Goal: Find specific page/section: Find specific page/section

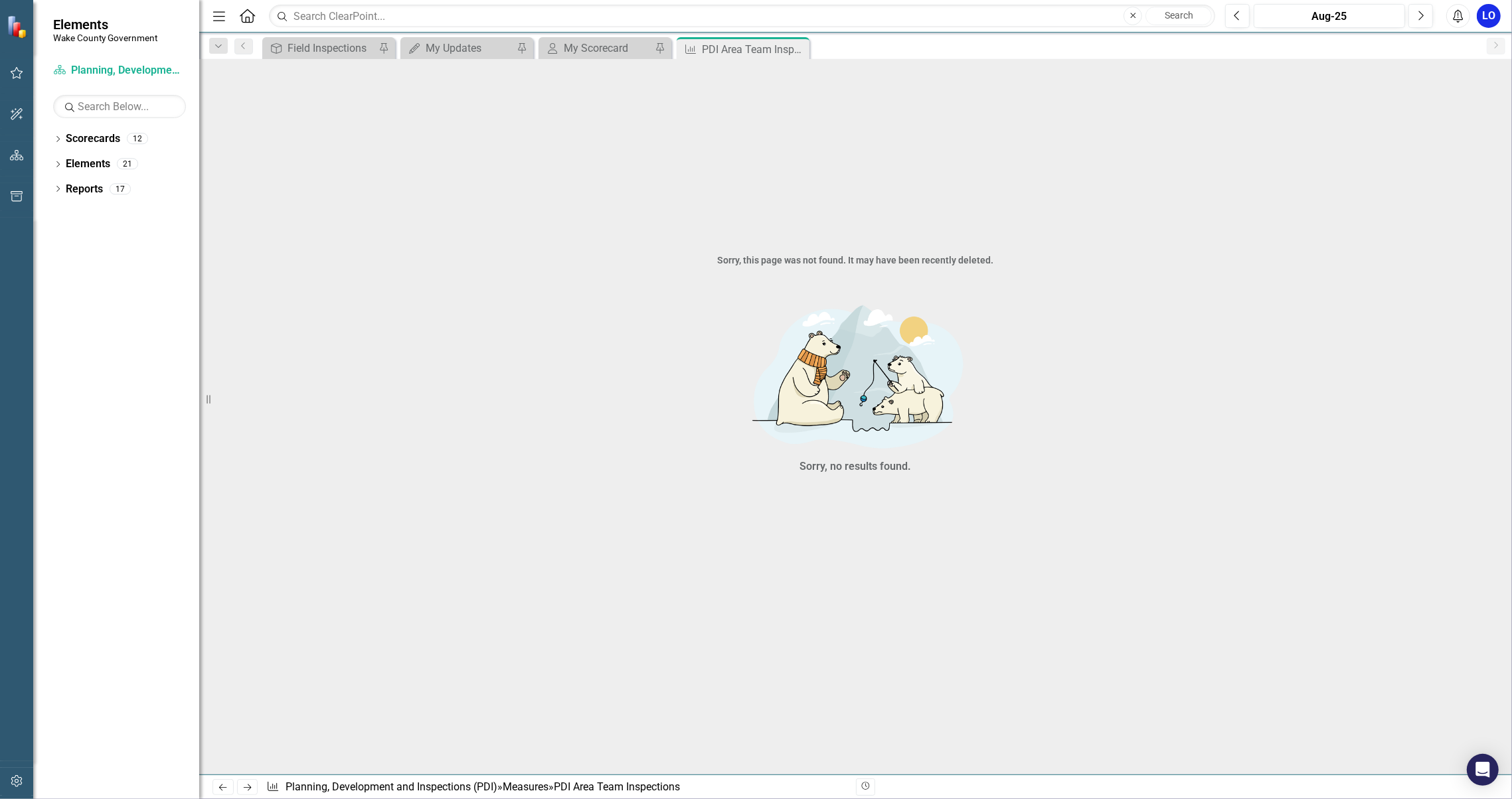
click at [0, 0] on icon "Close" at bounding box center [0, 0] width 0 height 0
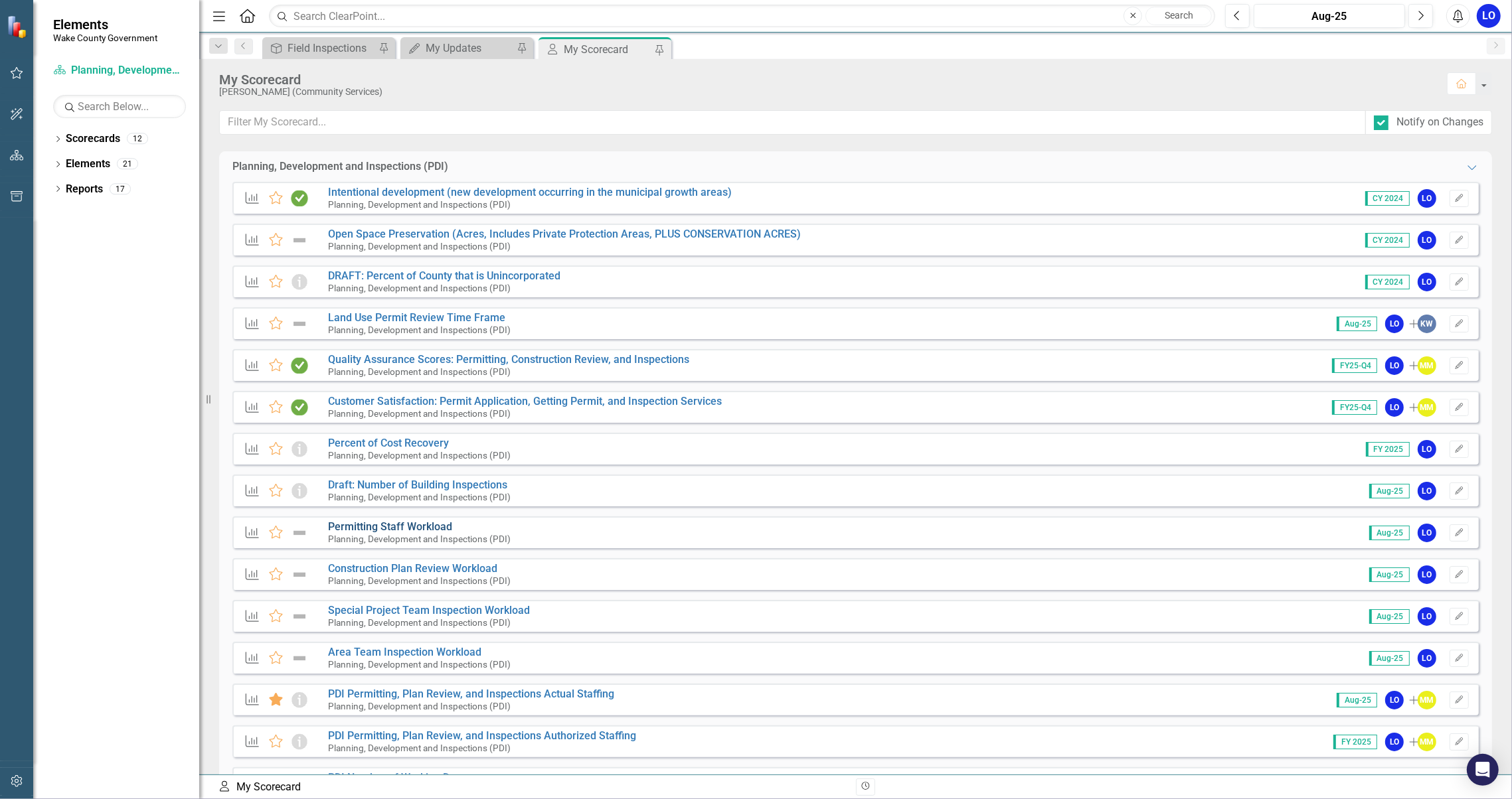
click at [395, 529] on link "Permitting Staff Workload" at bounding box center [390, 527] width 124 height 13
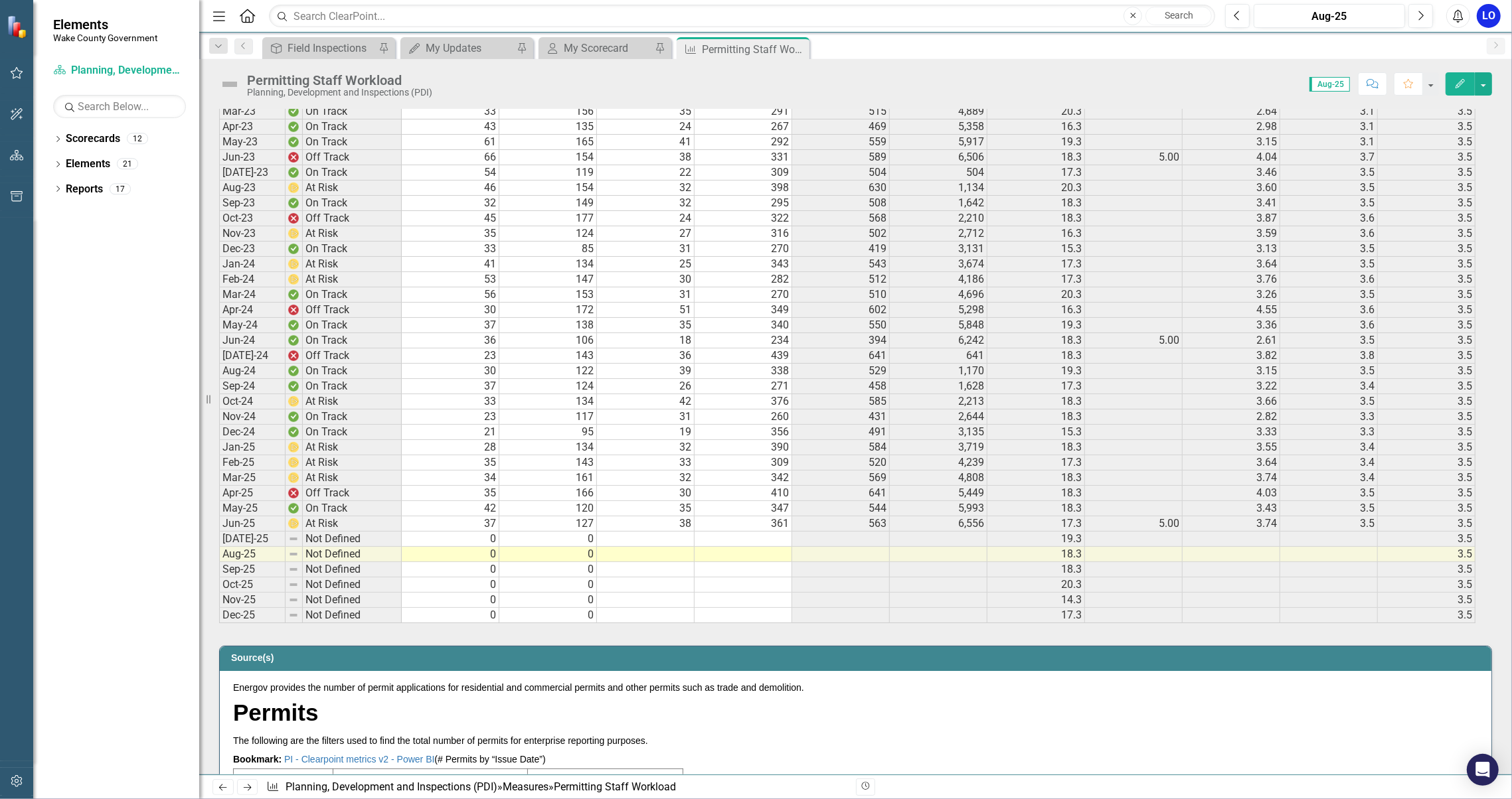
scroll to position [2212, 0]
